Goal: Information Seeking & Learning: Stay updated

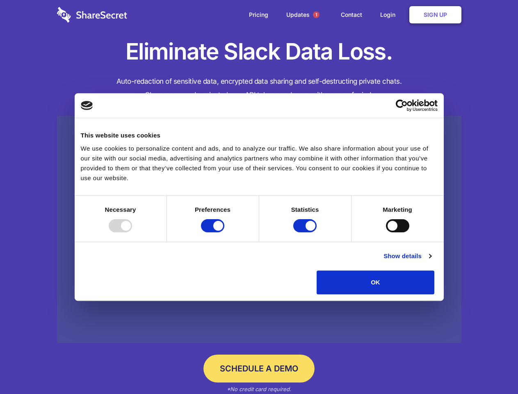
click at [132, 232] on div at bounding box center [120, 225] width 23 height 13
click at [224, 232] on input "Preferences" at bounding box center [212, 225] width 23 height 13
checkbox input "false"
click at [306, 232] on input "Statistics" at bounding box center [304, 225] width 23 height 13
checkbox input "false"
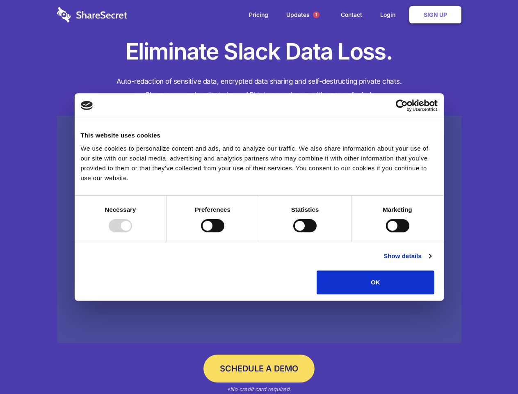
click at [386, 232] on input "Marketing" at bounding box center [397, 225] width 23 height 13
checkbox input "true"
click at [431, 261] on link "Show details" at bounding box center [408, 256] width 48 height 10
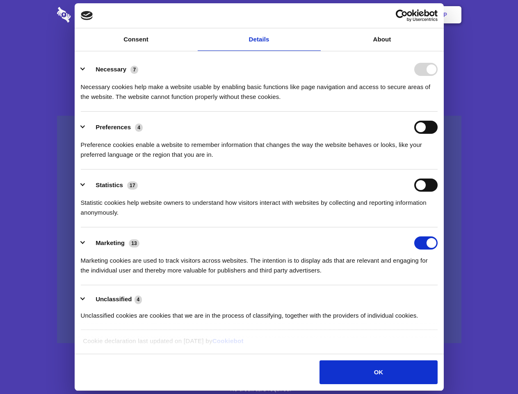
click at [438, 227] on li "Statistics 17 Statistic cookies help website owners to understand how visitors …" at bounding box center [259, 198] width 357 height 58
click at [316, 15] on span "1" at bounding box center [316, 14] width 7 height 7
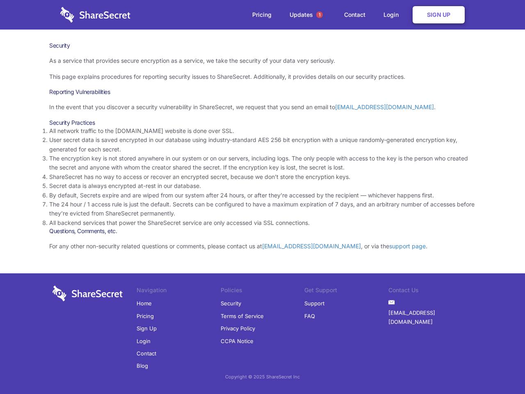
click at [263, 197] on li "By default, Secrets expire and are wiped from our system after 24 hours, or aft…" at bounding box center [262, 195] width 427 height 9
click at [320, 15] on span "1" at bounding box center [319, 14] width 7 height 7
